Goal: Check status: Check status

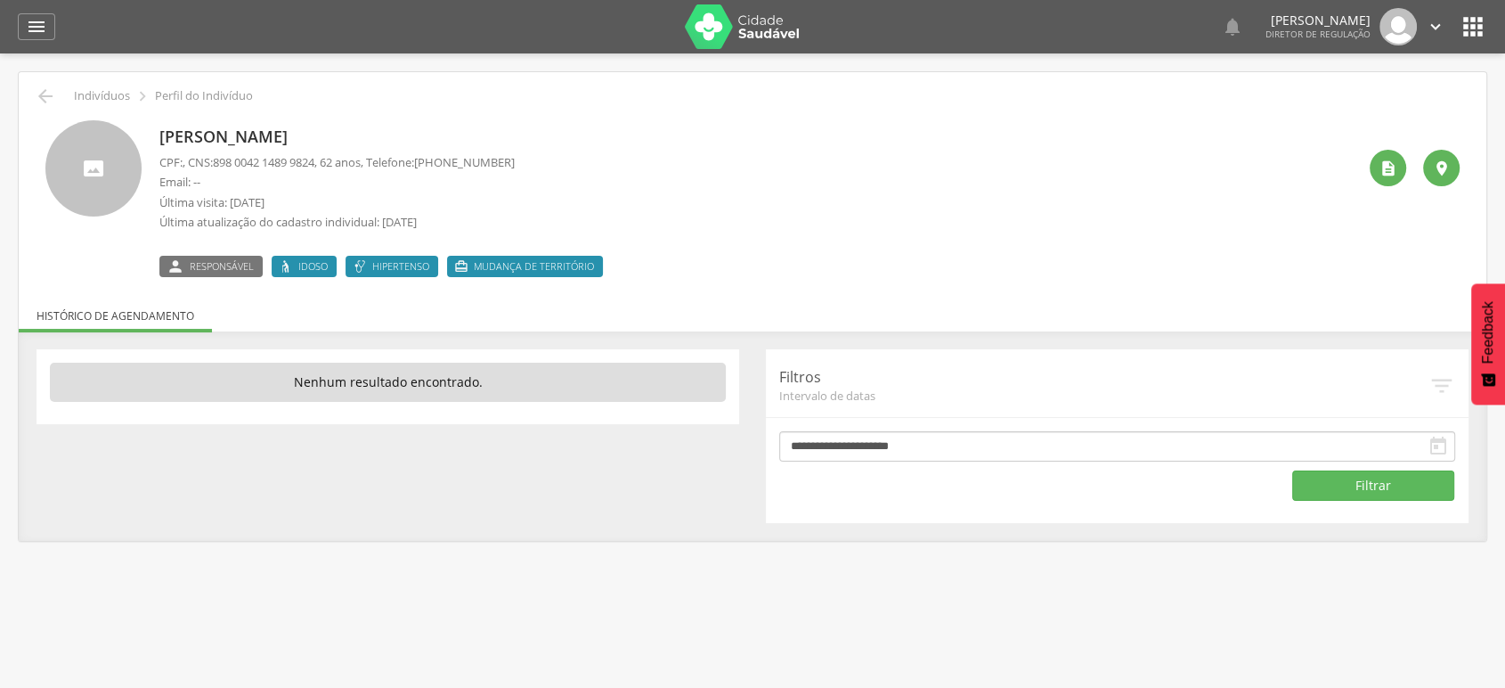
click at [1470, 29] on icon "" at bounding box center [1473, 26] width 29 height 29
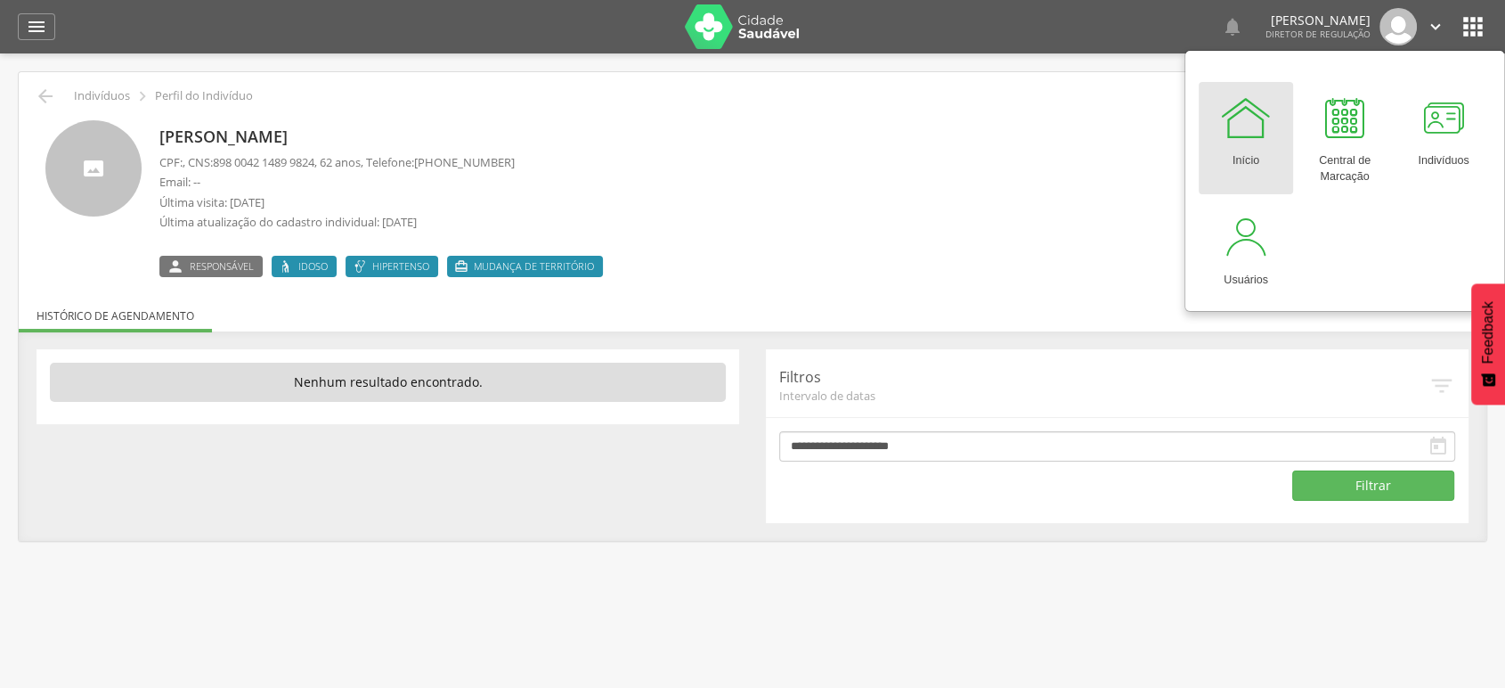
click at [599, 116] on div "José Augusto Vieira Neto CPF: , CNS: 898 0042 1489 9824 , 62 anos, Telefone: (7…" at bounding box center [752, 192] width 1441 height 170
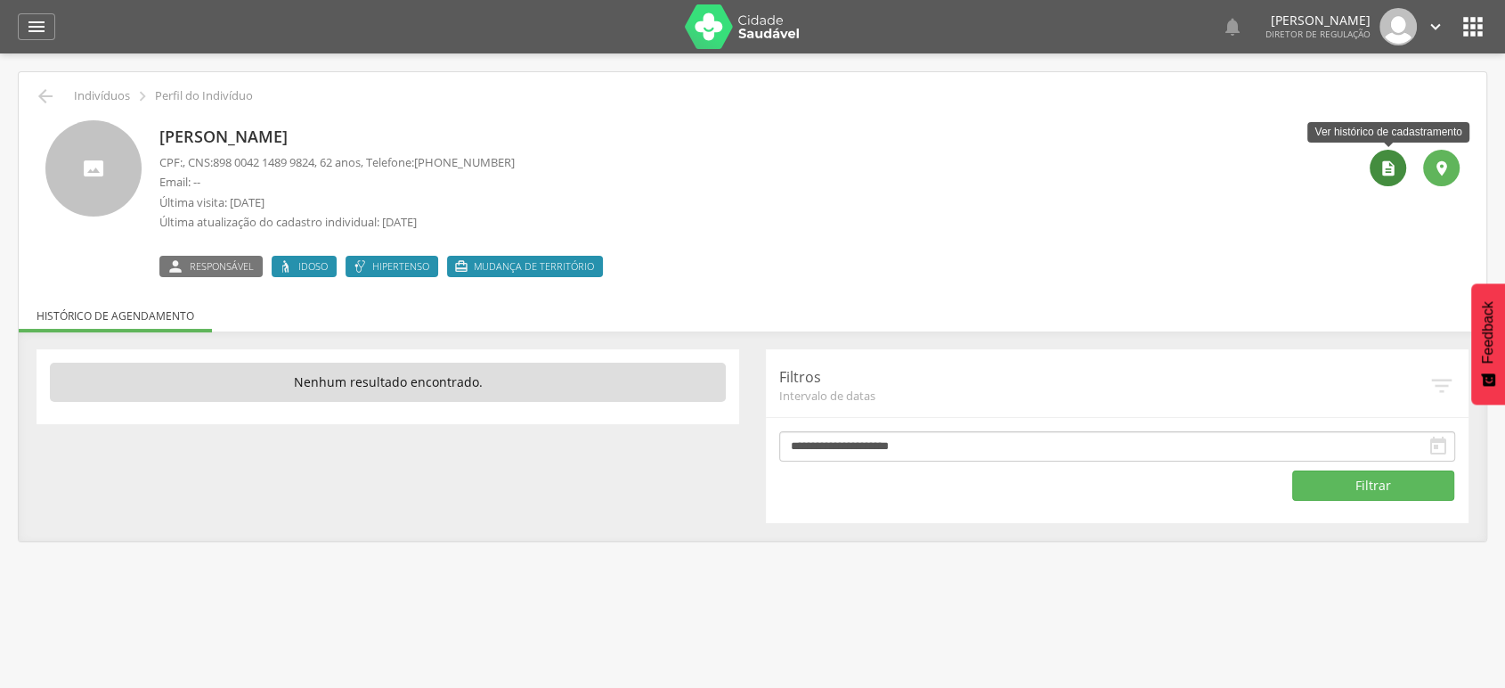
click at [1388, 171] on icon "" at bounding box center [1389, 168] width 18 height 18
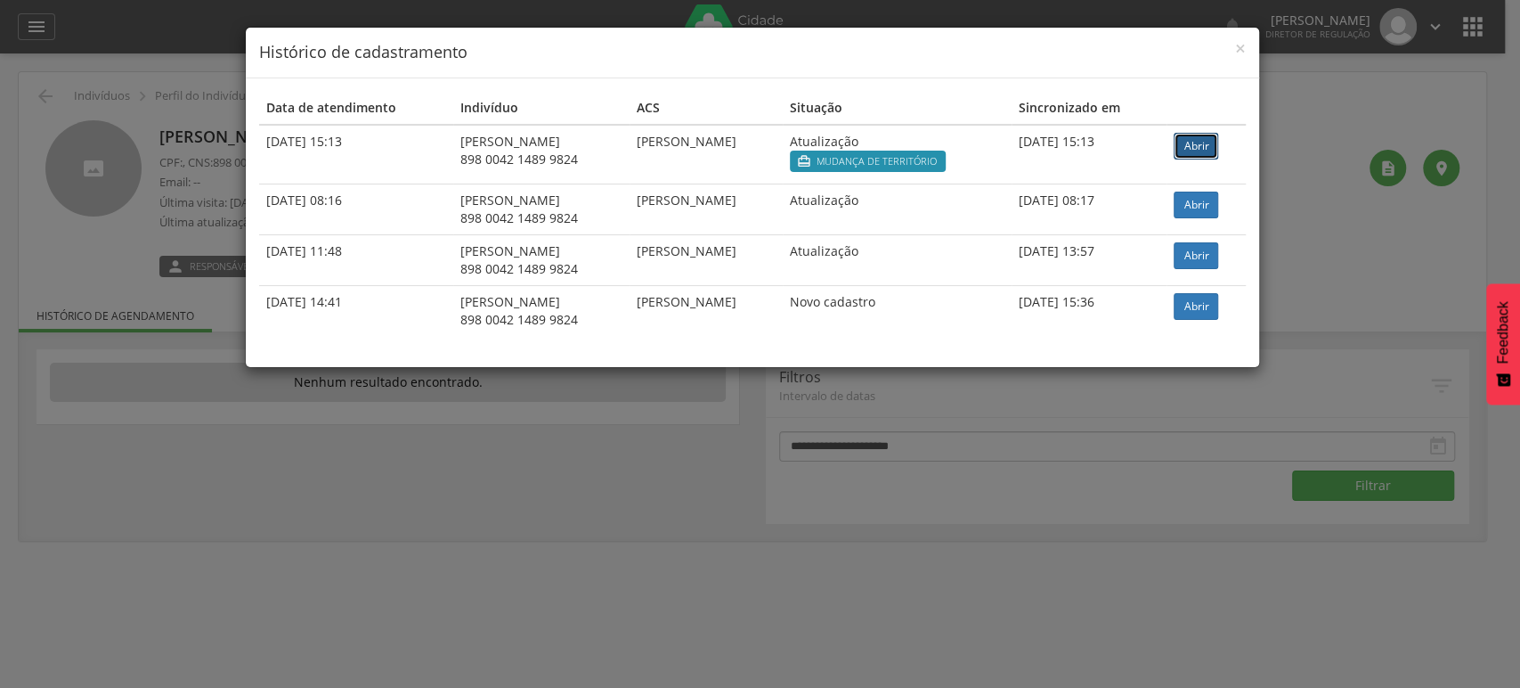
click at [1197, 146] on link "Abrir" at bounding box center [1196, 146] width 45 height 27
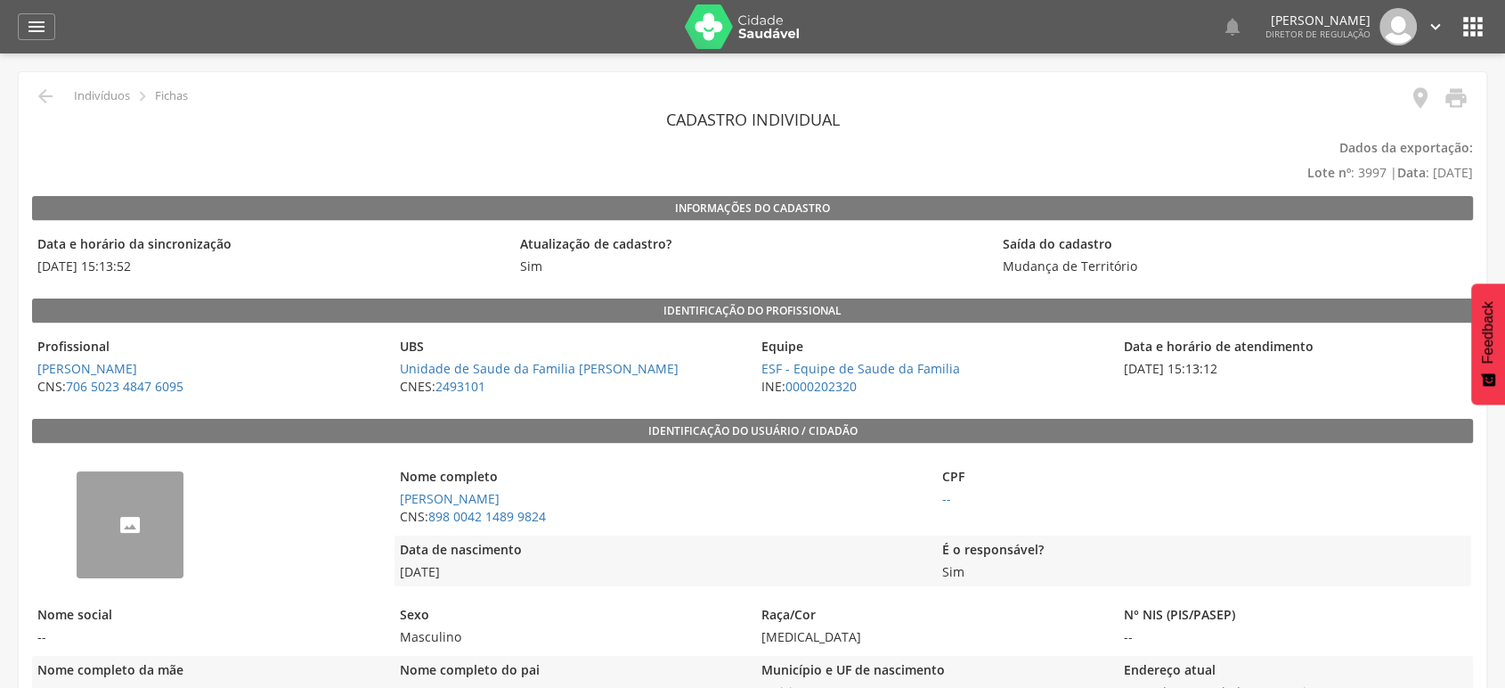
click at [1042, 351] on legend "Equipe" at bounding box center [933, 348] width 354 height 20
